Goal: Register for event/course

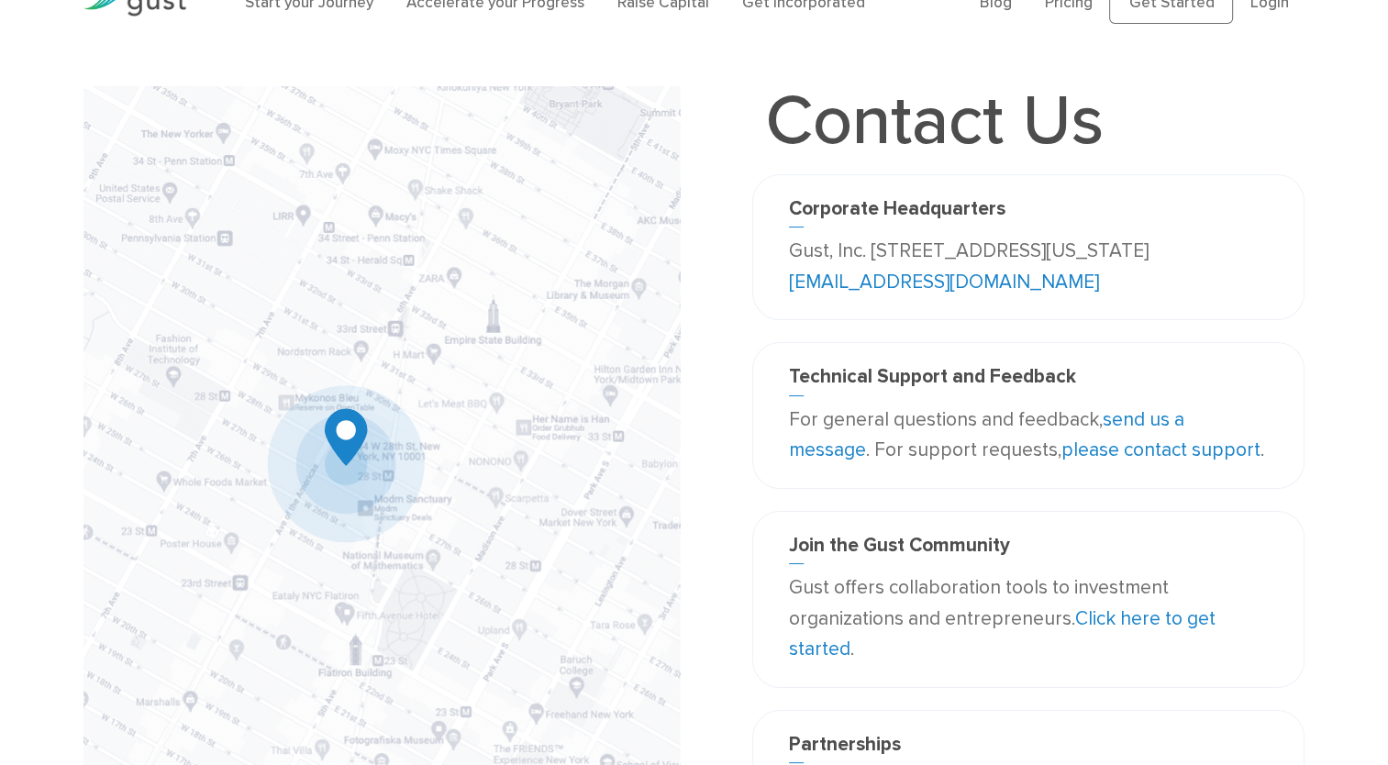
scroll to position [48, 0]
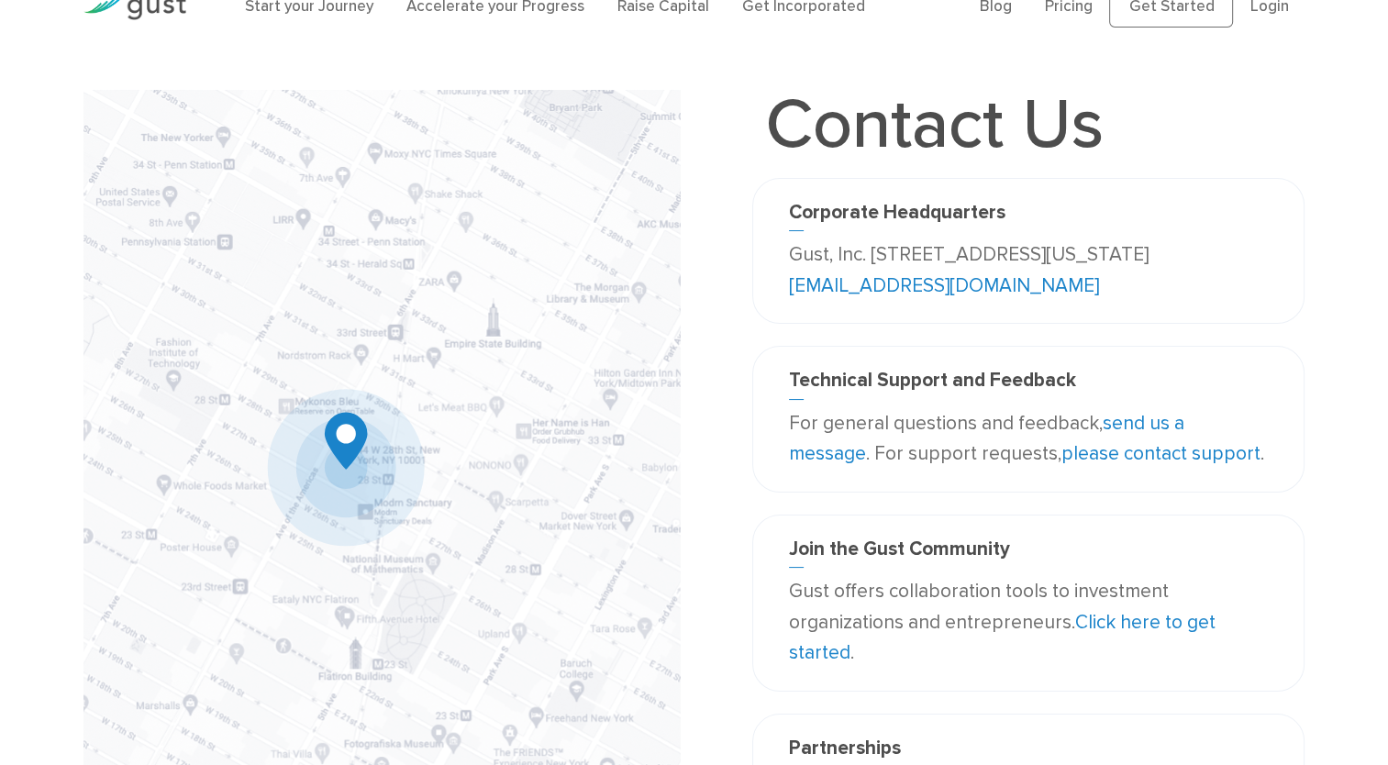
click at [1098, 457] on link "please contact support" at bounding box center [1161, 453] width 199 height 23
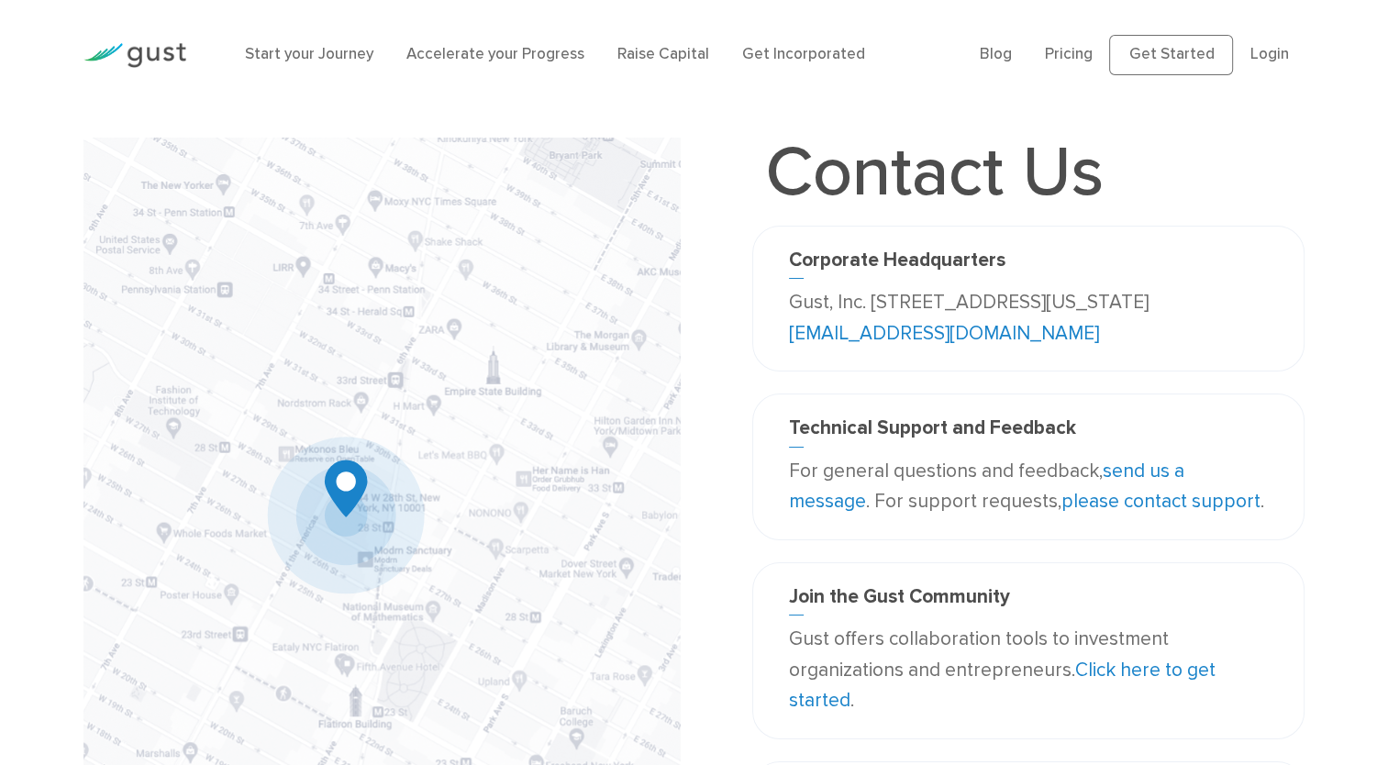
scroll to position [0, 0]
click at [333, 59] on link "Start your Journey" at bounding box center [309, 54] width 128 height 18
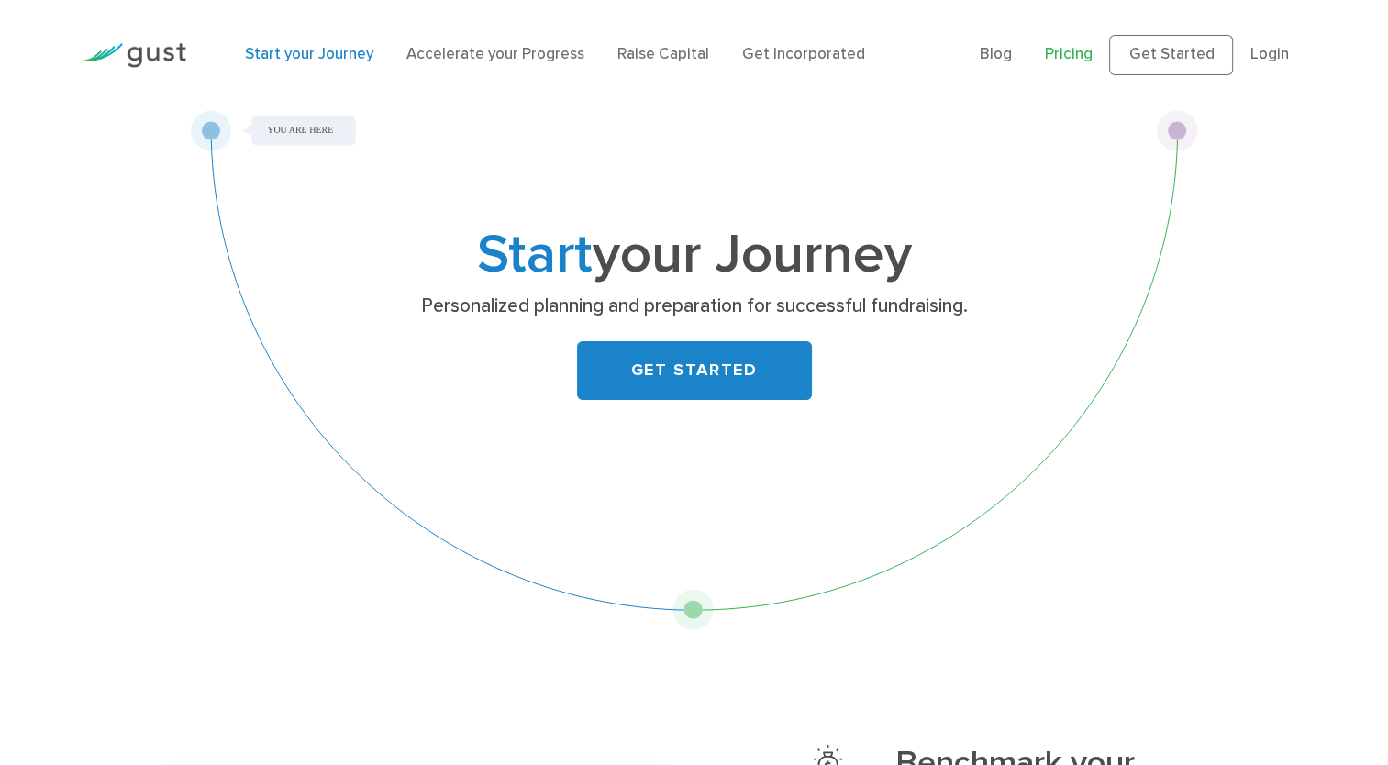
click at [1086, 61] on link "Pricing" at bounding box center [1069, 54] width 48 height 18
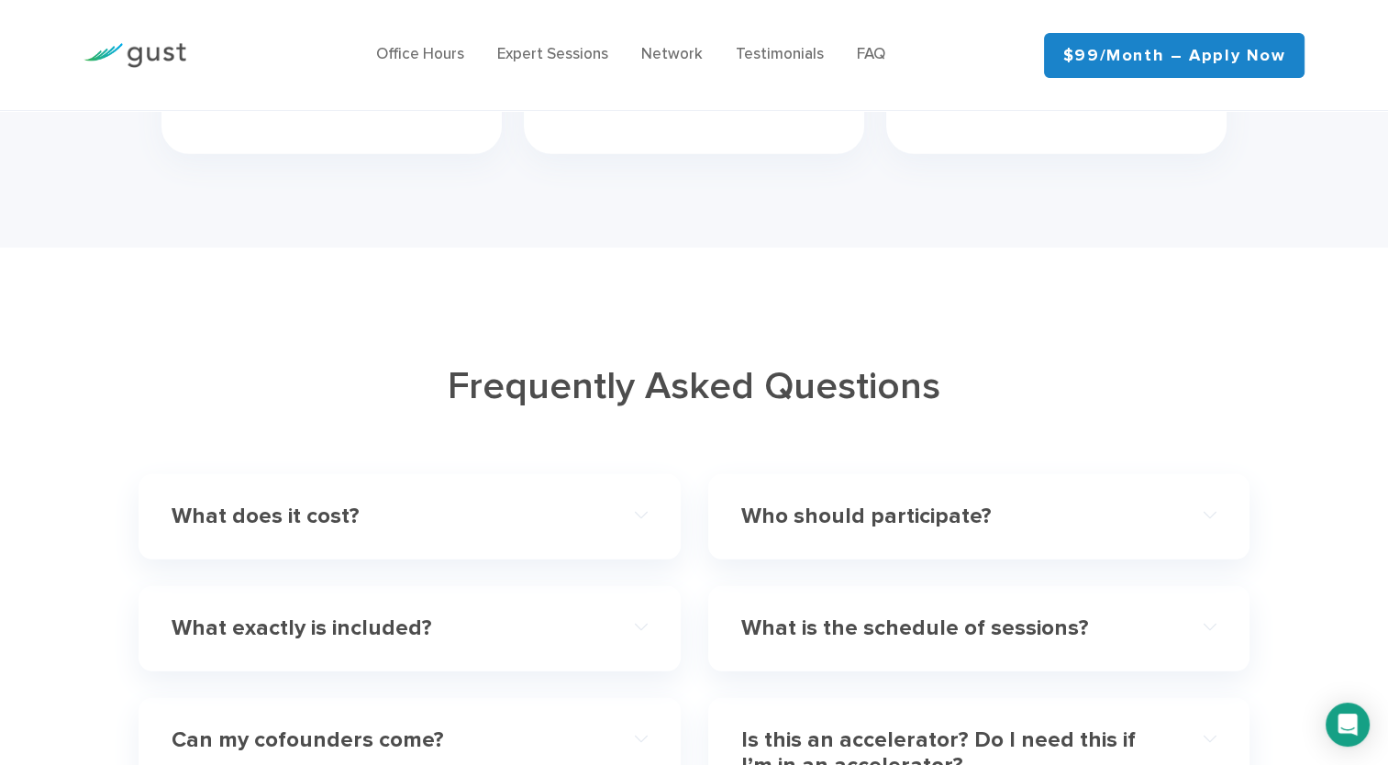
scroll to position [5245, 0]
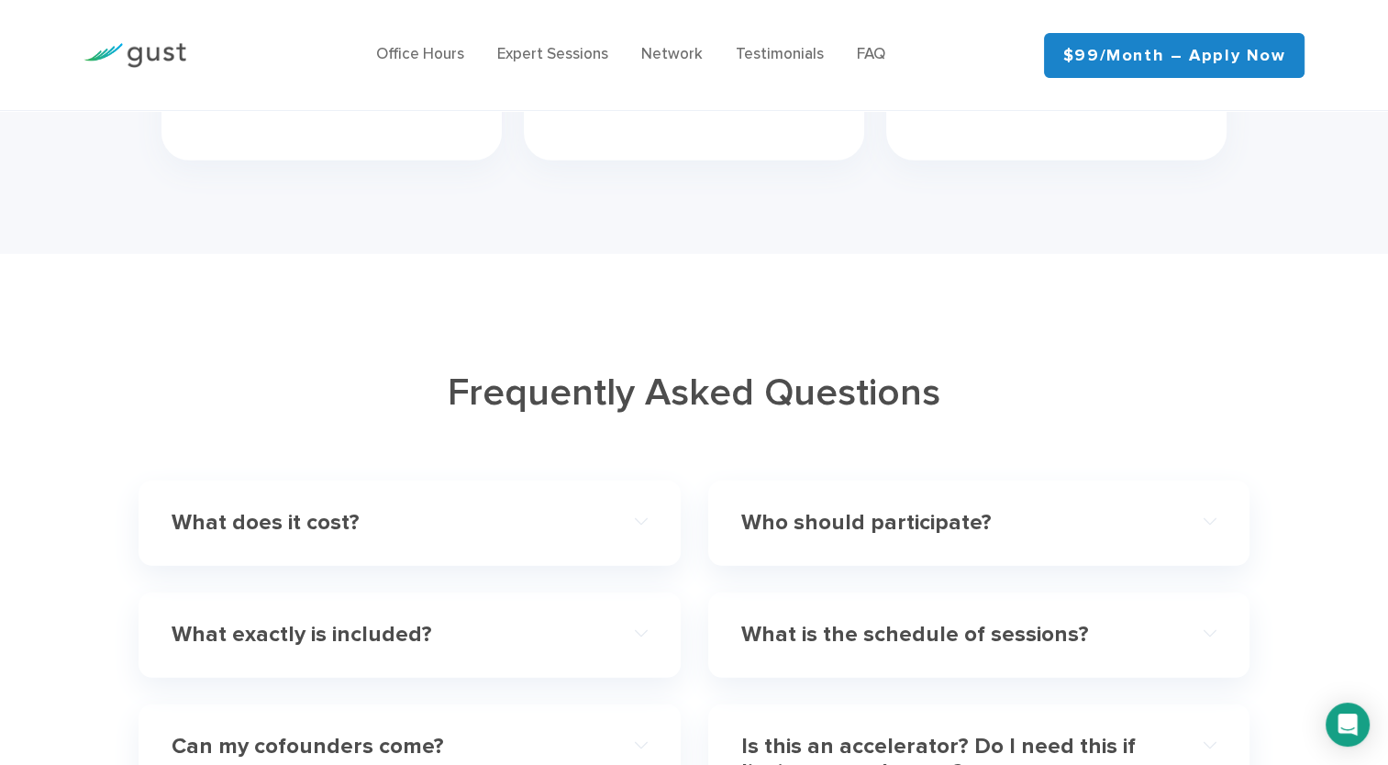
click at [221, 510] on h4 "What does it cost?" at bounding box center [386, 523] width 428 height 27
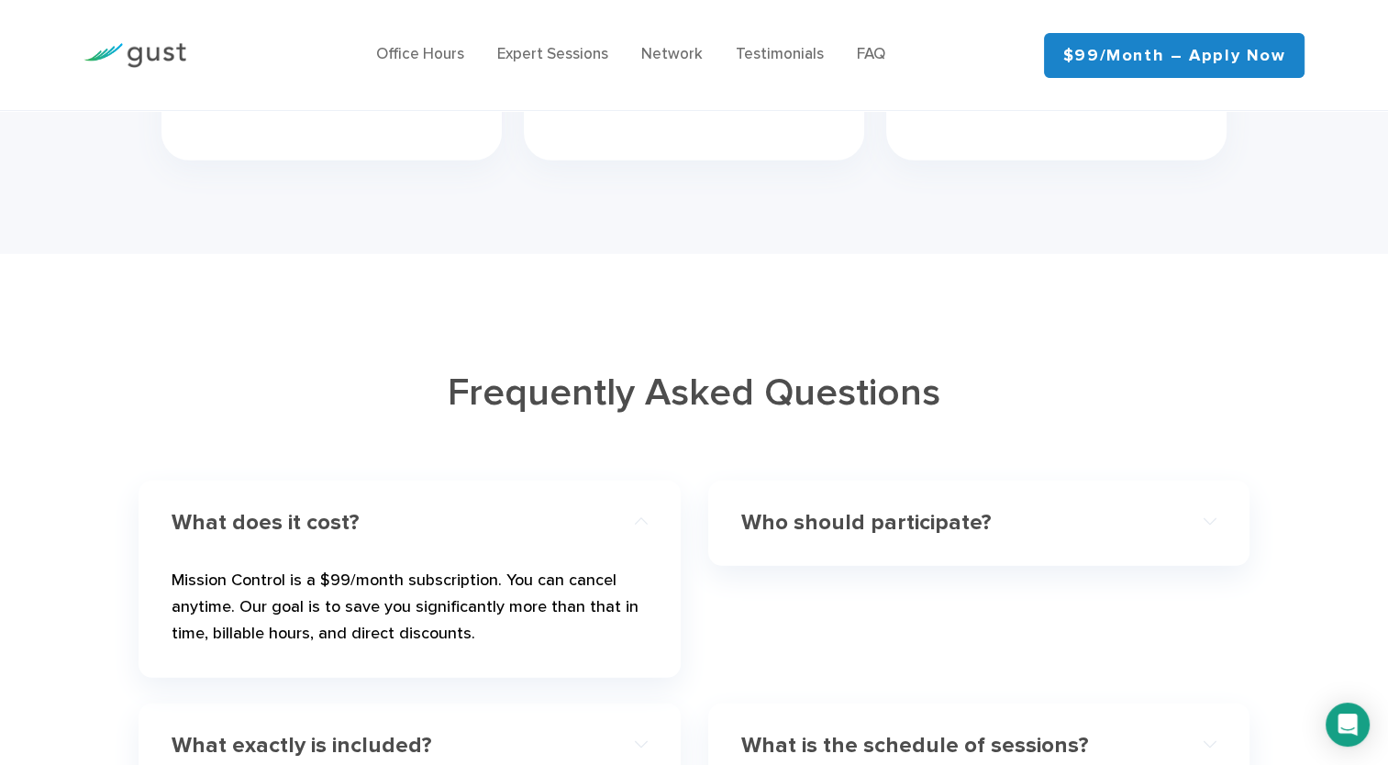
click at [804, 510] on h4 "Who should participate?" at bounding box center [955, 523] width 428 height 27
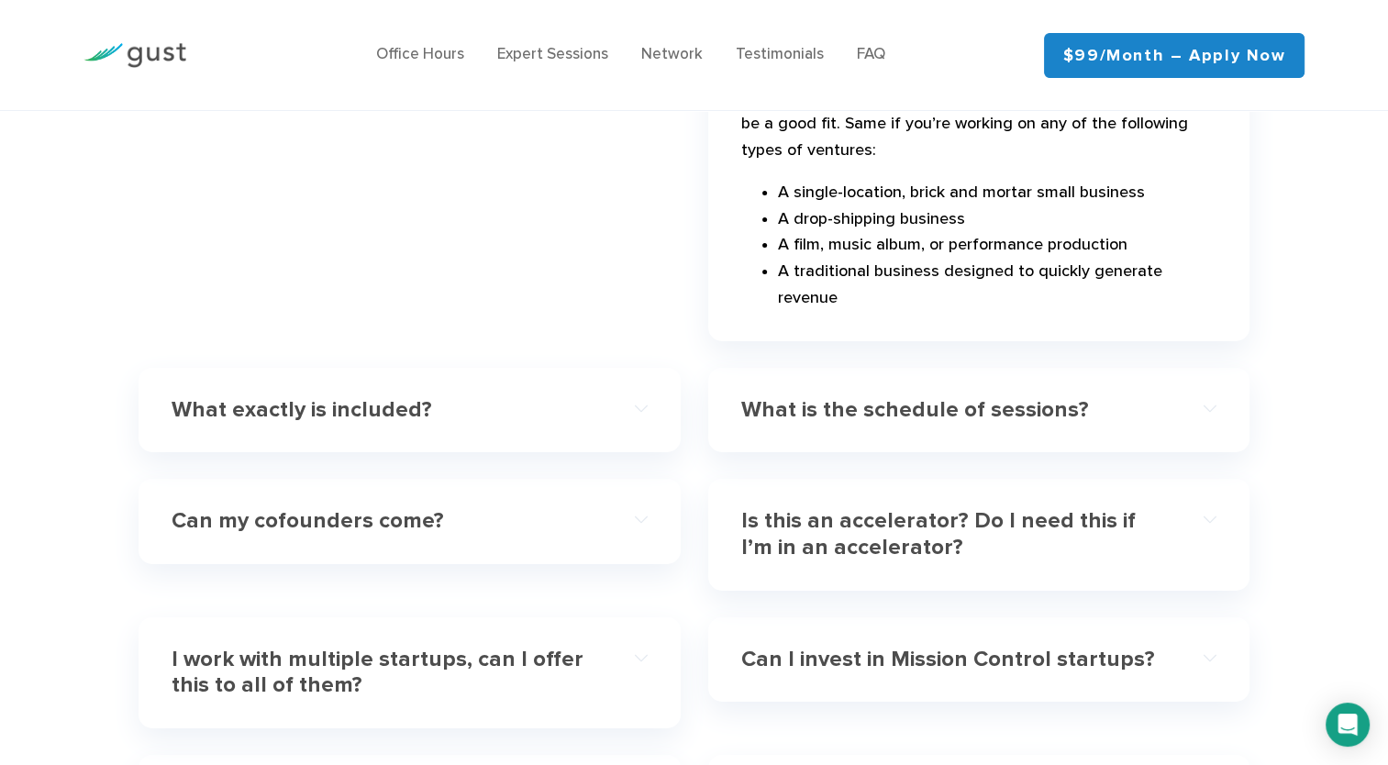
scroll to position [5968, 0]
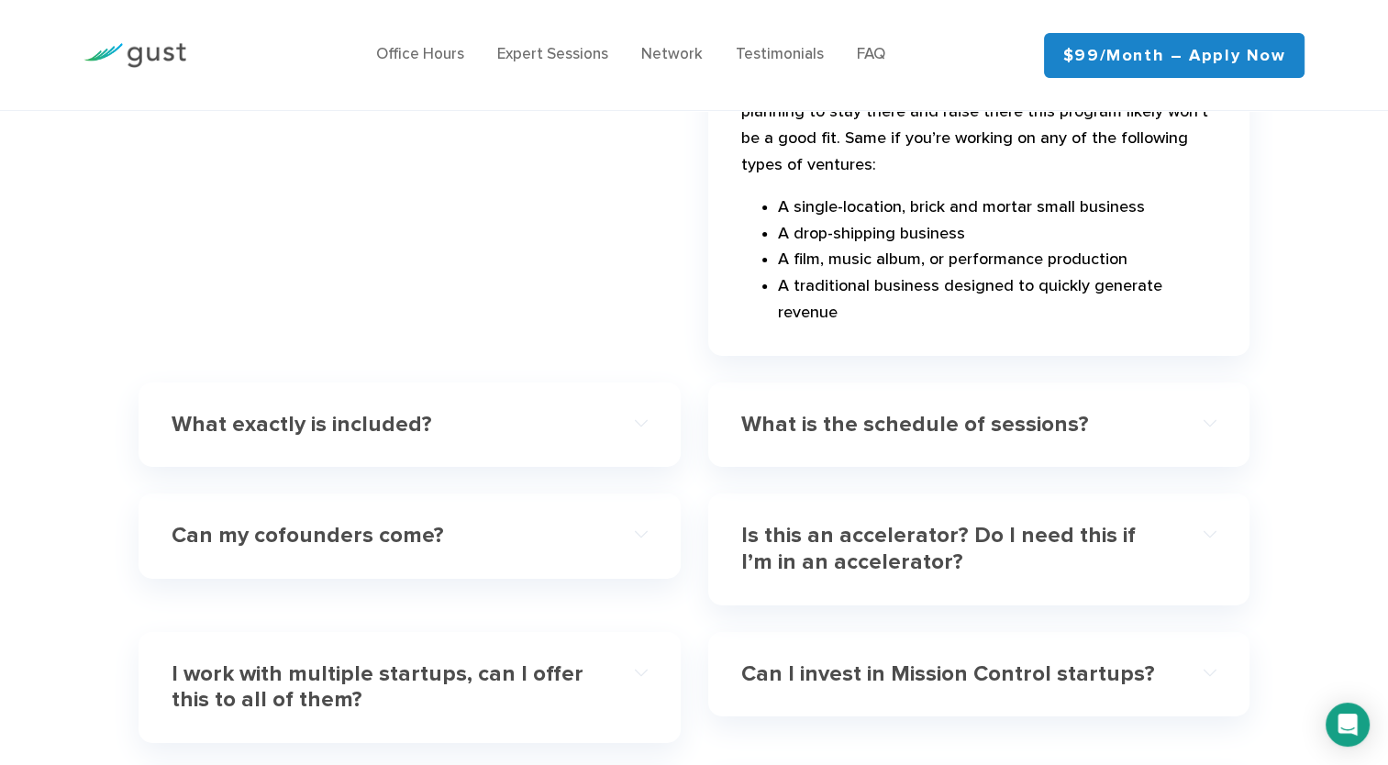
click at [1013, 412] on h4 "What is the schedule of sessions?" at bounding box center [955, 425] width 428 height 27
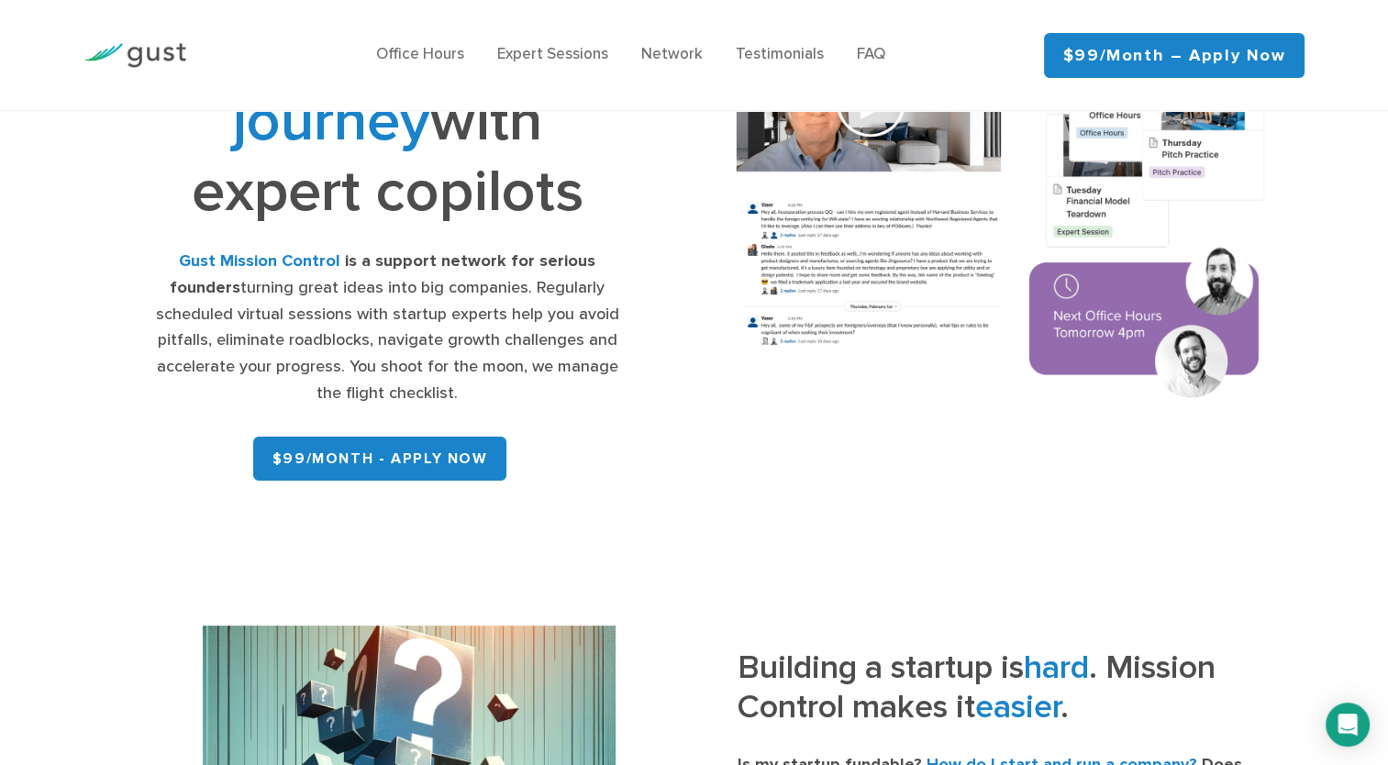
scroll to position [206, 0]
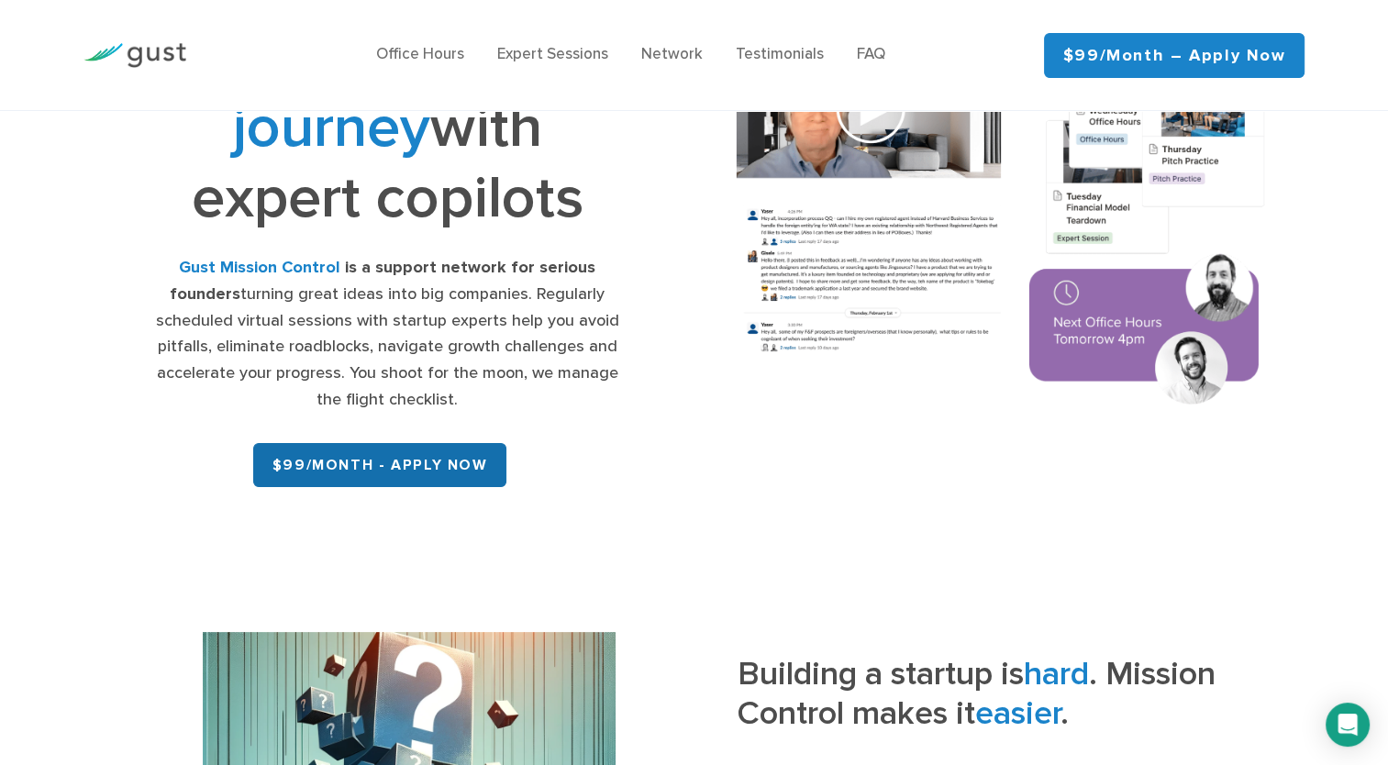
click at [441, 464] on link "$99/month - APPLY NOW" at bounding box center [380, 465] width 254 height 44
